Goal: Task Accomplishment & Management: Use online tool/utility

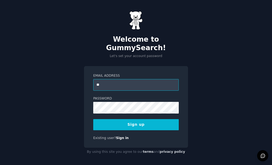
type input "**********"
click at [131, 120] on button "Sign up" at bounding box center [135, 124] width 85 height 11
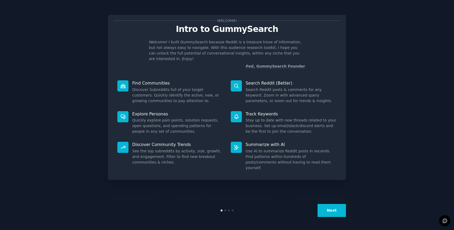
click at [272, 165] on button "Next" at bounding box center [331, 210] width 28 height 13
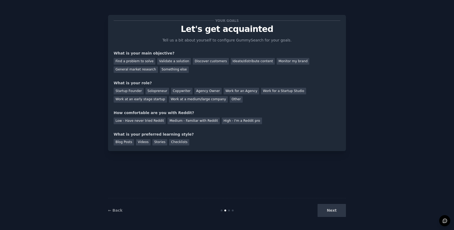
click at [272, 165] on div "Next" at bounding box center [306, 210] width 79 height 13
click at [178, 141] on div "Checklists" at bounding box center [179, 142] width 20 height 7
click at [182, 122] on div "Medium - Familiar with Reddit" at bounding box center [194, 120] width 52 height 7
click at [127, 91] on div "Startup Founder" at bounding box center [129, 91] width 30 height 7
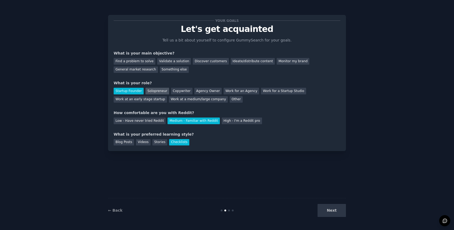
click at [152, 91] on div "Solopreneur" at bounding box center [156, 91] width 23 height 7
click at [130, 60] on div "Find a problem to solve" at bounding box center [135, 61] width 42 height 7
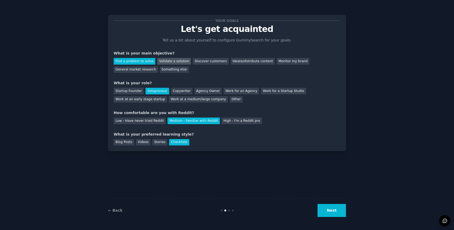
click at [176, 61] on div "Validate a solution" at bounding box center [174, 61] width 34 height 7
click at [272, 165] on button "Next" at bounding box center [331, 210] width 28 height 13
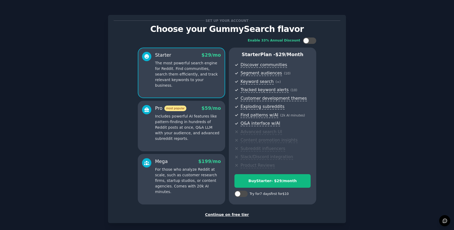
scroll to position [25, 0]
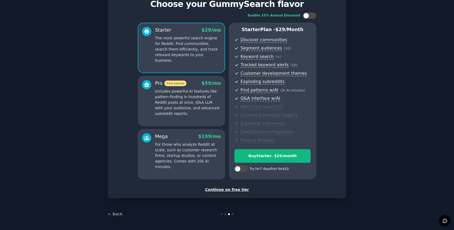
click at [217, 165] on div "Continue on free tier" at bounding box center [227, 190] width 227 height 6
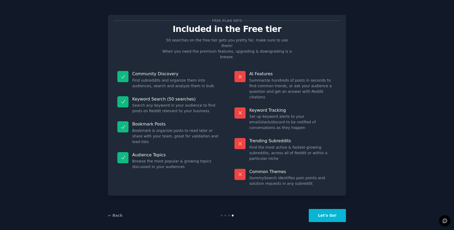
click at [272, 165] on button "Let's Go!" at bounding box center [327, 215] width 37 height 13
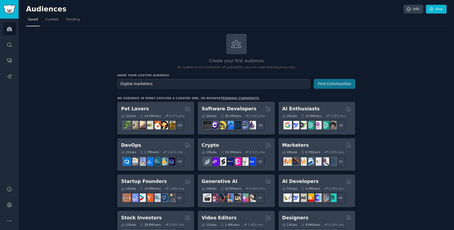
type input "Digital marketers"
click at [272, 85] on button "Find Communities" at bounding box center [334, 84] width 41 height 10
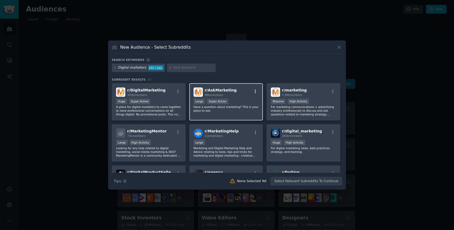
click at [254, 91] on icon "button" at bounding box center [255, 91] width 5 height 5
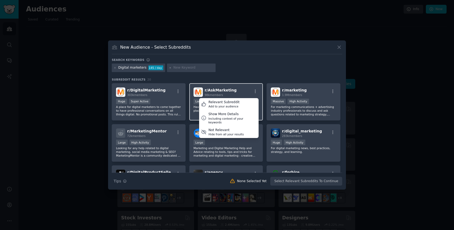
click at [234, 91] on div "r/ AskMarketing 98k members Relevant Subreddit Add to your audience Show More D…" at bounding box center [226, 91] width 65 height 9
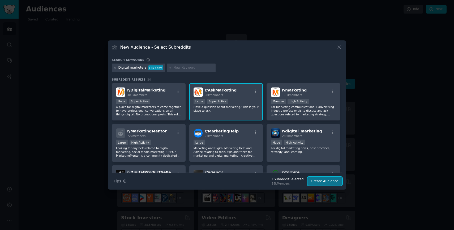
click at [272, 165] on button "Create Audience" at bounding box center [324, 181] width 35 height 9
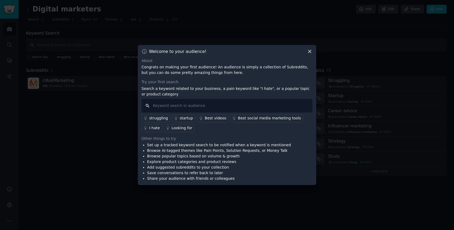
click at [174, 106] on input "text" at bounding box center [226, 106] width 171 height 14
type input "t"
type input "n"
type input "require"
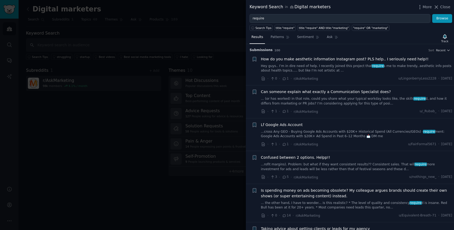
click at [150, 165] on div at bounding box center [227, 115] width 454 height 230
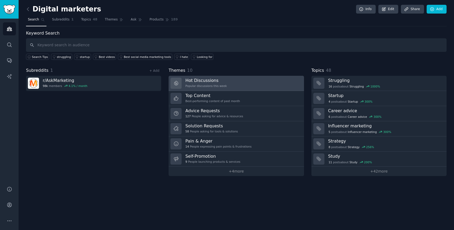
click at [199, 80] on h3 "Hot Discussions" at bounding box center [205, 81] width 41 height 6
